Goal: Task Accomplishment & Management: Manage account settings

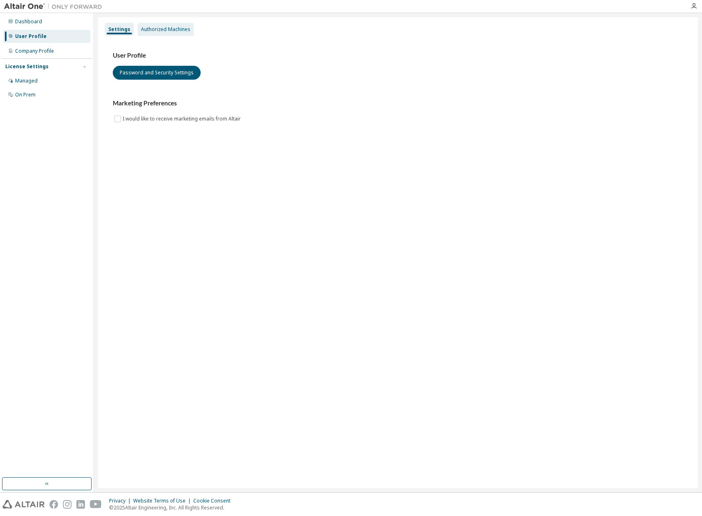
click at [178, 35] on div "Authorized Machines" at bounding box center [166, 29] width 56 height 13
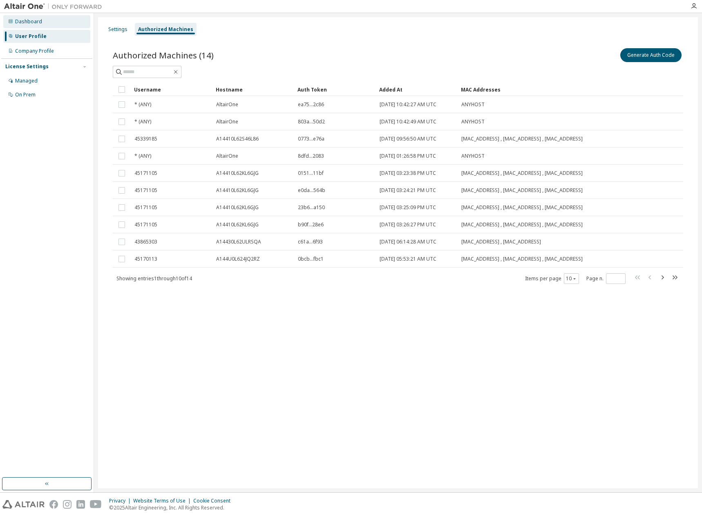
click at [39, 24] on div "Dashboard" at bounding box center [28, 21] width 27 height 7
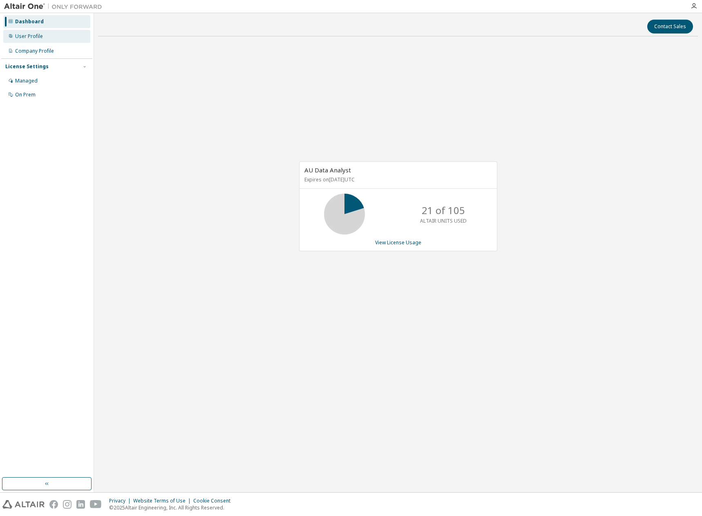
click at [38, 36] on div "User Profile" at bounding box center [29, 36] width 28 height 7
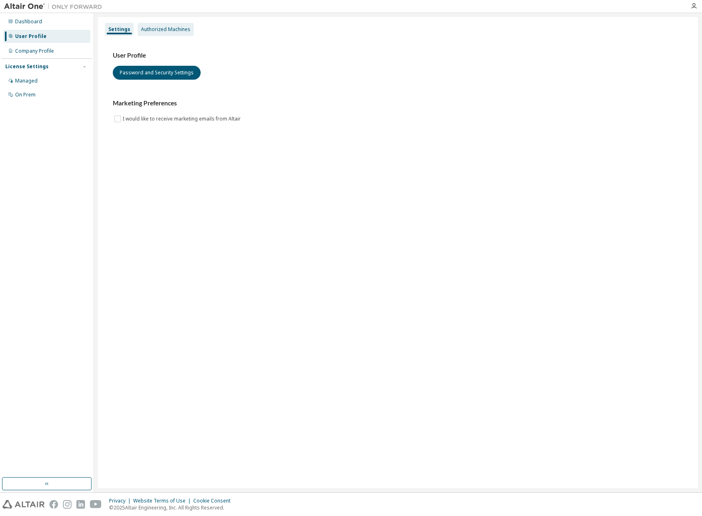
click at [170, 29] on div "Authorized Machines" at bounding box center [165, 29] width 49 height 7
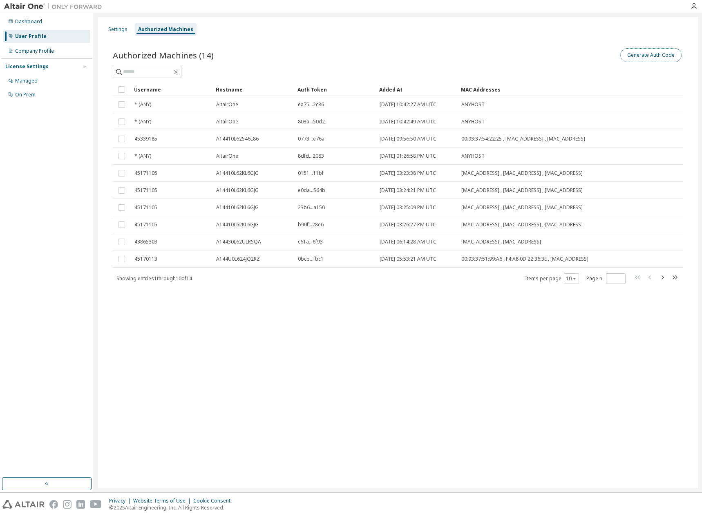
click at [655, 53] on button "Generate Auth Code" at bounding box center [650, 55] width 61 height 14
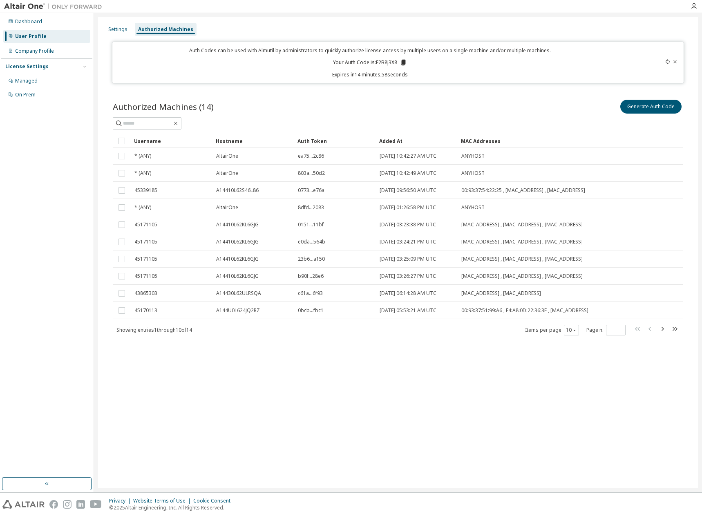
click at [403, 61] on icon at bounding box center [403, 63] width 4 height 6
click at [525, 25] on div "Settings Authorized Machines" at bounding box center [398, 29] width 590 height 15
